Goal: Find contact information: Find contact information

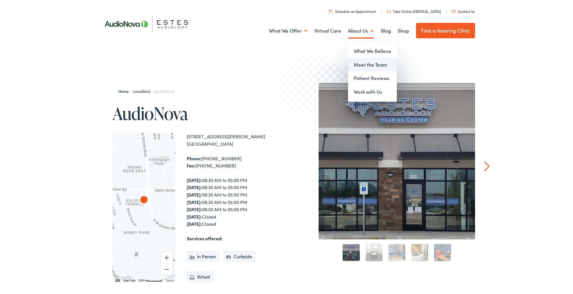
click at [365, 63] on link "Meet the Team" at bounding box center [372, 65] width 49 height 14
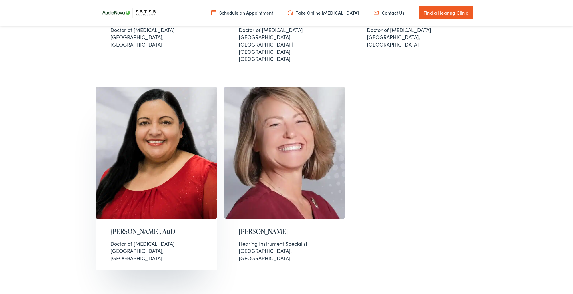
scroll to position [579, 0]
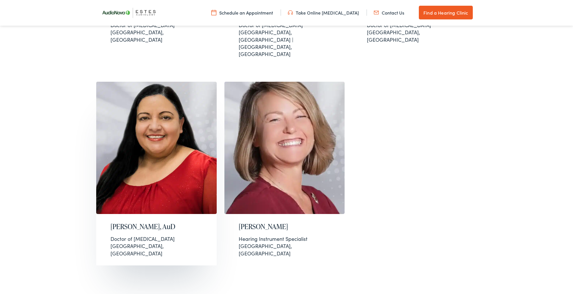
click at [112, 223] on h2 "[PERSON_NAME], AuD" at bounding box center [157, 227] width 92 height 8
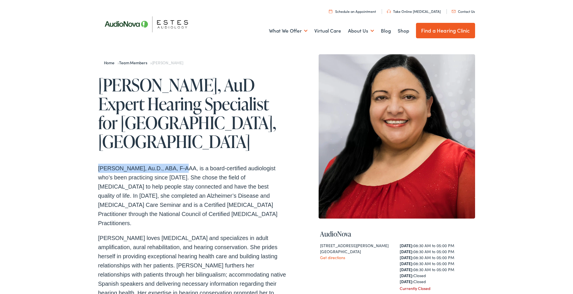
drag, startPoint x: 99, startPoint y: 150, endPoint x: 181, endPoint y: 150, distance: 82.0
click at [181, 150] on div "Home » Team Members » Sonia Cuero Sonia Cuero, AuD Expert Hearing Specialist fo…" at bounding box center [286, 263] width 573 height 435
copy p "Sonia Cuero, Au.D., ABA, F-AAA"
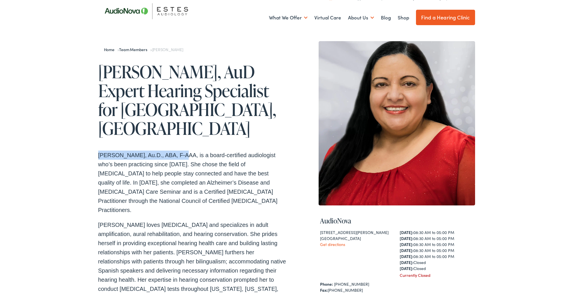
scroll to position [16, 0]
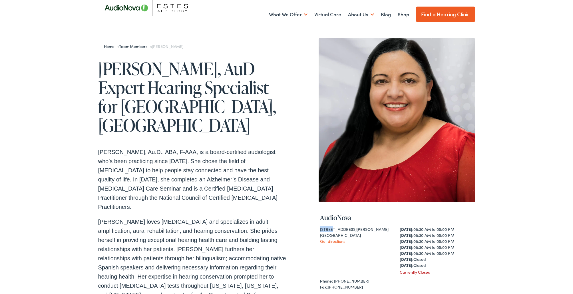
drag, startPoint x: 319, startPoint y: 228, endPoint x: 332, endPoint y: 229, distance: 12.6
click at [332, 229] on div "AudioNova 1850 S. AW Grimes Blvd ,Suite 300 Round Rock , TX 78664 Get direction…" at bounding box center [397, 279] width 157 height 154
drag, startPoint x: 319, startPoint y: 236, endPoint x: 365, endPoint y: 236, distance: 45.1
click at [365, 236] on div "AudioNova 1850 S. AW Grimes Blvd ,Suite 300 Round Rock , TX 78664 Get direction…" at bounding box center [397, 279] width 157 height 154
drag, startPoint x: 362, startPoint y: 236, endPoint x: 333, endPoint y: 236, distance: 28.6
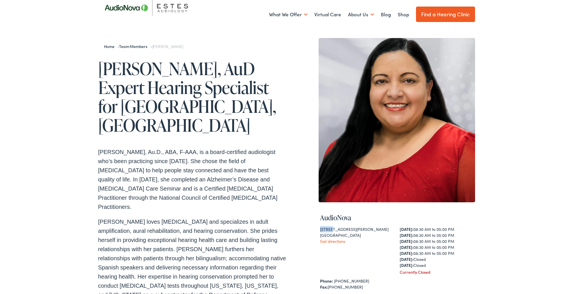
click at [362, 236] on div "Round Rock , TX 78664" at bounding box center [357, 235] width 74 height 6
drag, startPoint x: 322, startPoint y: 236, endPoint x: 349, endPoint y: 236, distance: 26.3
click at [349, 236] on div "Round Rock , TX 78664" at bounding box center [357, 235] width 74 height 6
copy div "Round Rock , TX"
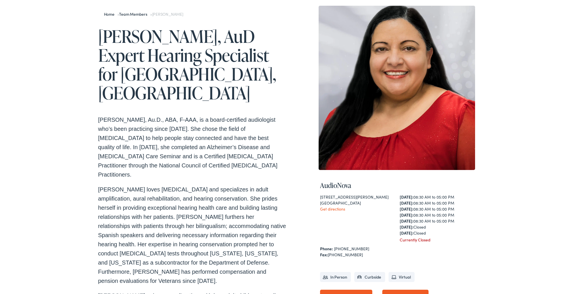
scroll to position [49, 0]
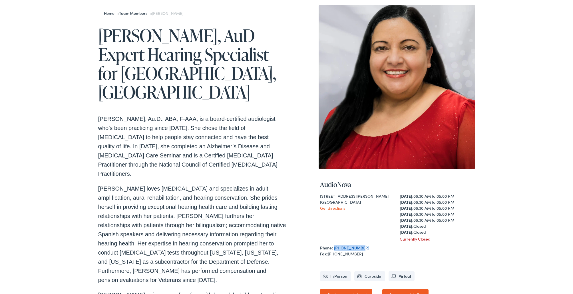
drag, startPoint x: 361, startPoint y: 249, endPoint x: 335, endPoint y: 250, distance: 26.0
click at [335, 250] on div "Phone: 512-989-3088" at bounding box center [397, 248] width 154 height 6
copy link "[PHONE_NUMBER]"
